Goal: Task Accomplishment & Management: Manage account settings

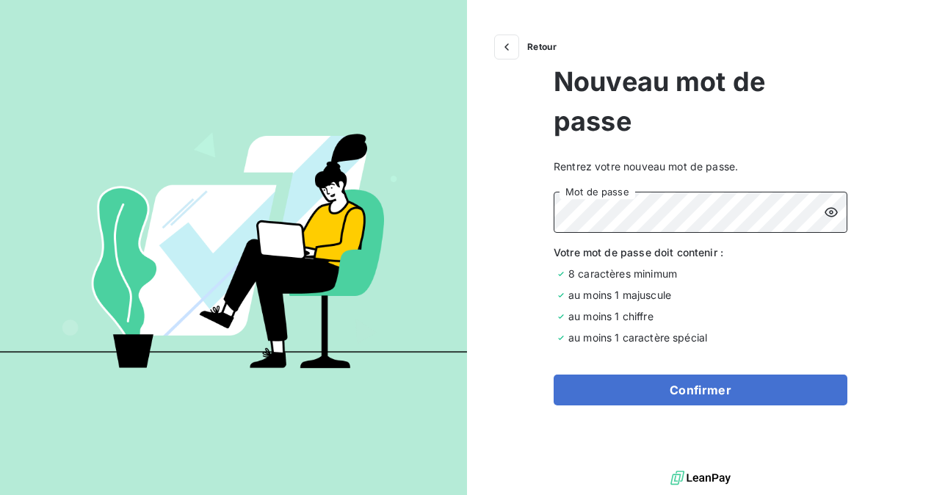
click at [554, 374] on button "Confirmer" at bounding box center [701, 389] width 294 height 31
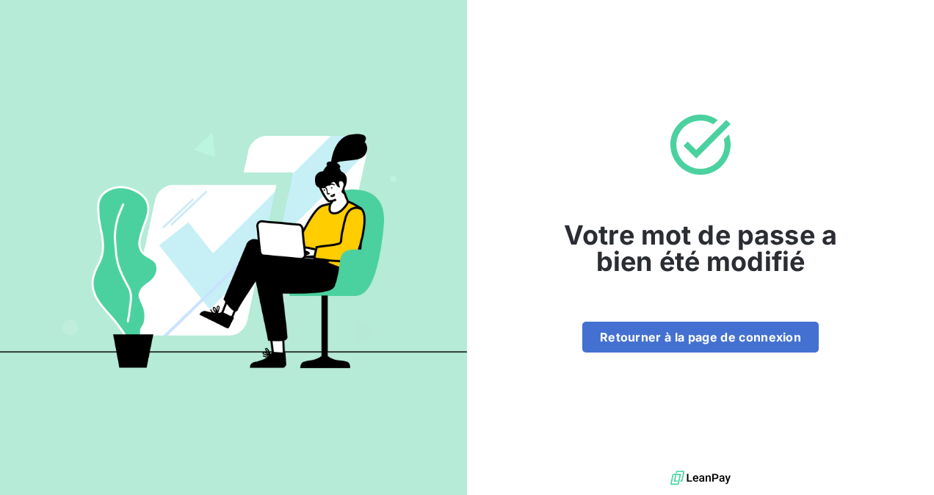
click at [660, 352] on div "Votre mot de passe a bien été modifié Retourner à la page de connexion" at bounding box center [700, 233] width 467 height 467
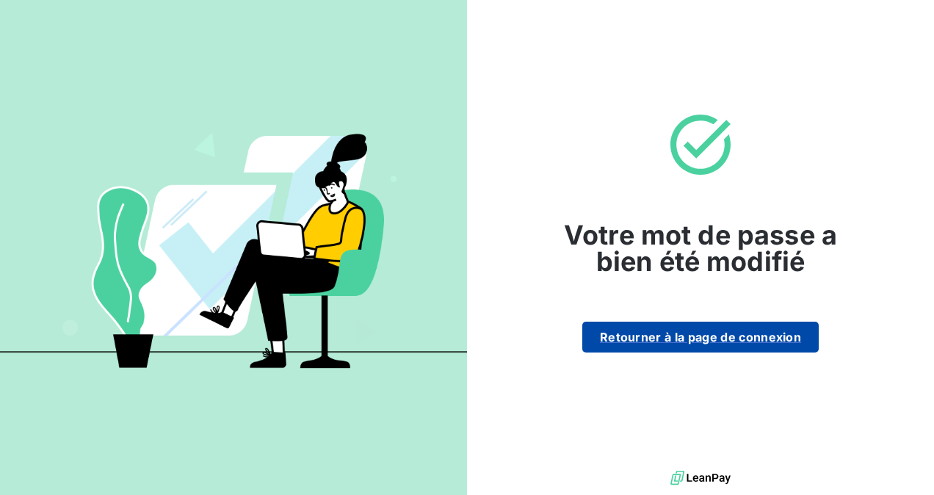
click at [662, 349] on button "Retourner à la page de connexion" at bounding box center [700, 337] width 236 height 31
